Goal: Task Accomplishment & Management: Manage account settings

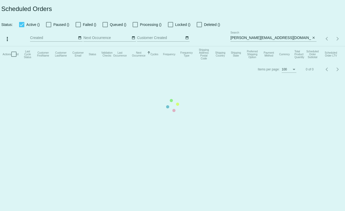
type input "[PERSON_NAME][EMAIL_ADDRESS][DOMAIN_NAME]"
click at [275, 46] on mat-table "Actions Id Last Cycle Status Customer FirstName Customer LastName Customer Emai…" at bounding box center [172, 54] width 345 height 16
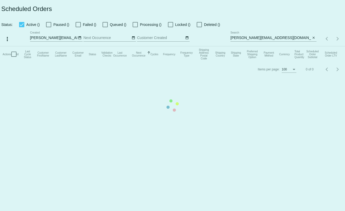
click at [275, 46] on mat-table "Actions Id Last Cycle Status Customer FirstName Customer LastName Customer Emai…" at bounding box center [172, 54] width 345 height 16
click at [275, 38] on input "[PERSON_NAME][EMAIL_ADDRESS][DOMAIN_NAME]" at bounding box center [271, 38] width 81 height 4
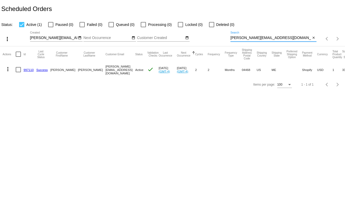
paste input "[EMAIL_ADDRESS]"
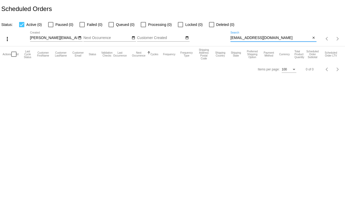
drag, startPoint x: 275, startPoint y: 37, endPoint x: 224, endPoint y: 38, distance: 51.0
click at [224, 38] on div "more_vert [PERSON_NAME][EMAIL_ADDRESS][DOMAIN_NAME] Sep Jan Feb Mar Apr" at bounding box center [172, 37] width 345 height 19
paste input "beckyh.27"
type input "[EMAIL_ADDRESS][DOMAIN_NAME]"
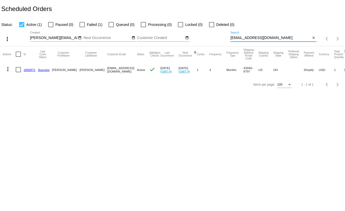
click at [83, 25] on div at bounding box center [82, 24] width 5 height 5
click at [82, 27] on input "Failed (1)" at bounding box center [82, 27] width 0 height 0
checkbox input "true"
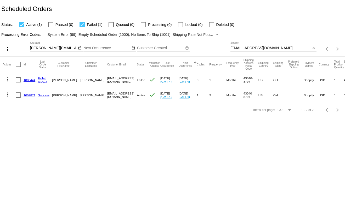
drag, startPoint x: 83, startPoint y: 26, endPoint x: 30, endPoint y: 170, distance: 154.2
click at [30, 171] on body "Scheduled Orders Status: Active (1) Paused (0) Failed (1) Queued (0) Processing…" at bounding box center [172, 105] width 345 height 211
click at [19, 82] on div at bounding box center [18, 79] width 5 height 5
click at [18, 82] on input "checkbox" at bounding box center [18, 82] width 0 height 0
checkbox input "true"
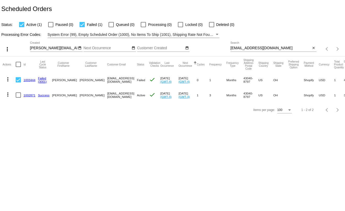
click at [8, 80] on mat-icon "more_vert" at bounding box center [8, 79] width 6 height 6
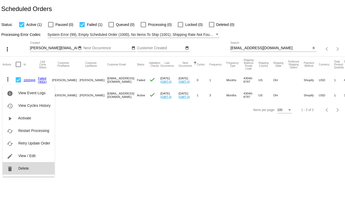
click at [34, 166] on button "delete Delete" at bounding box center [29, 168] width 52 height 13
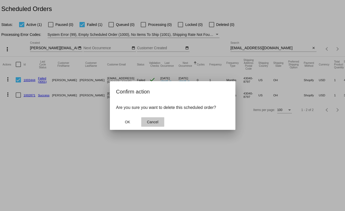
click at [150, 121] on span "Cancel" at bounding box center [153, 122] width 12 height 4
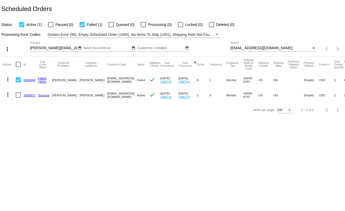
click at [7, 80] on mat-icon "more_vert" at bounding box center [8, 79] width 6 height 6
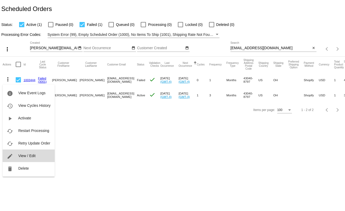
click at [36, 156] on button "edit View / Edit" at bounding box center [29, 155] width 52 height 13
click at [36, 156] on body "Scheduled Orders Status: Active (1) Paused (0) Failed (1) Queued (0) Processing…" at bounding box center [172, 105] width 345 height 211
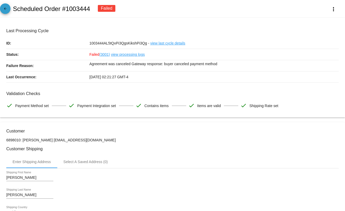
click at [2, 7] on span "arrow_back" at bounding box center [5, 9] width 6 height 13
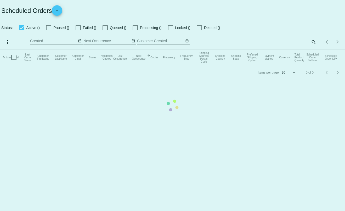
checkbox input "true"
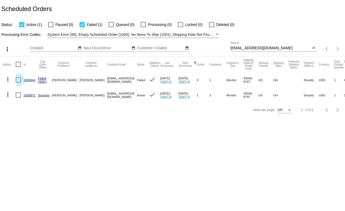
click at [18, 82] on div at bounding box center [18, 79] width 5 height 5
click at [18, 82] on input "checkbox" at bounding box center [18, 82] width 0 height 0
checkbox input "true"
click at [9, 80] on mat-icon "more_vert" at bounding box center [8, 79] width 6 height 6
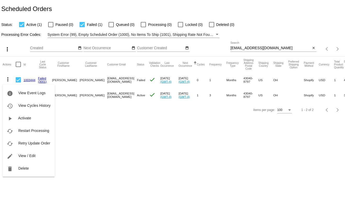
click at [141, 112] on div at bounding box center [172, 105] width 345 height 211
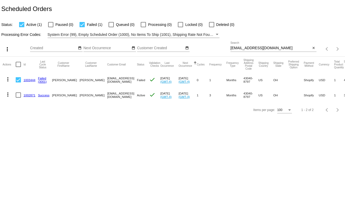
click at [27, 95] on link "1002871" at bounding box center [30, 94] width 12 height 3
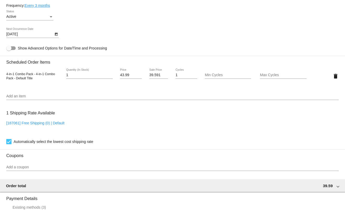
scroll to position [366, 0]
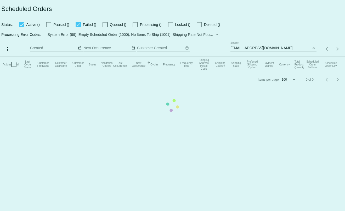
type input "[PERSON_NAME][EMAIL_ADDRESS][DOMAIN_NAME]"
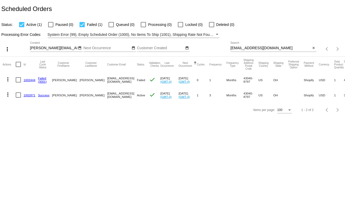
click at [33, 96] on link "1002871" at bounding box center [30, 94] width 12 height 3
